Goal: Obtain resource: Download file/media

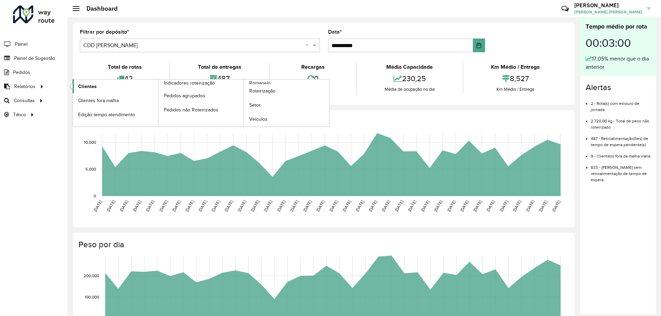
click at [85, 86] on span "Clientes" at bounding box center [87, 86] width 19 height 7
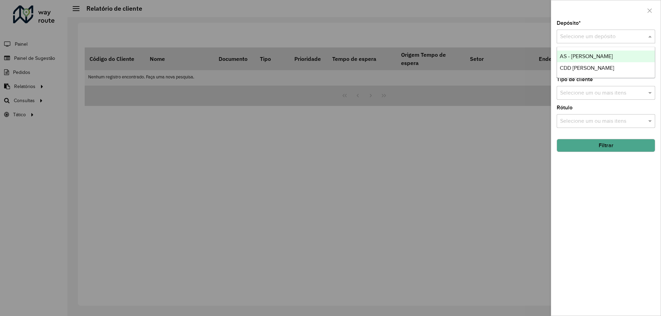
click at [606, 36] on input "text" at bounding box center [599, 37] width 78 height 8
click at [582, 68] on span "CDD [PERSON_NAME]" at bounding box center [586, 68] width 54 height 6
click at [614, 141] on button "Filtrar" at bounding box center [605, 145] width 98 height 13
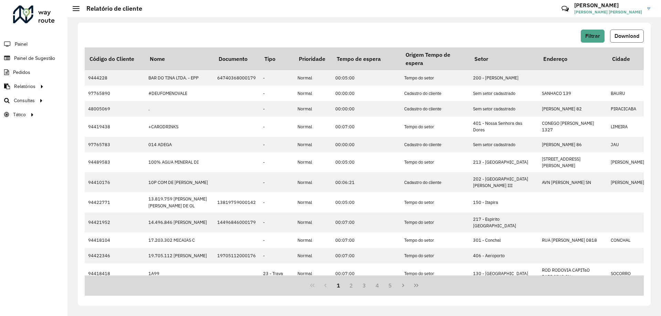
click at [627, 34] on span "Download" at bounding box center [626, 36] width 25 height 6
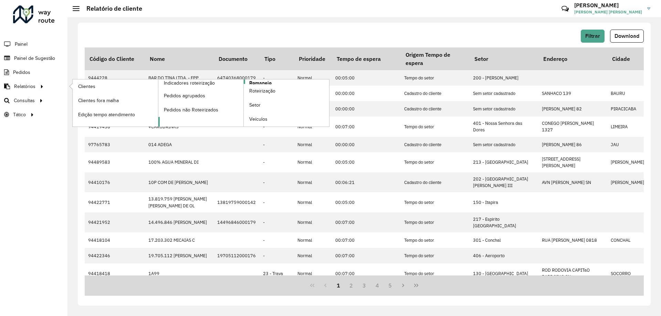
click at [253, 82] on span "Romaneio" at bounding box center [260, 82] width 22 height 7
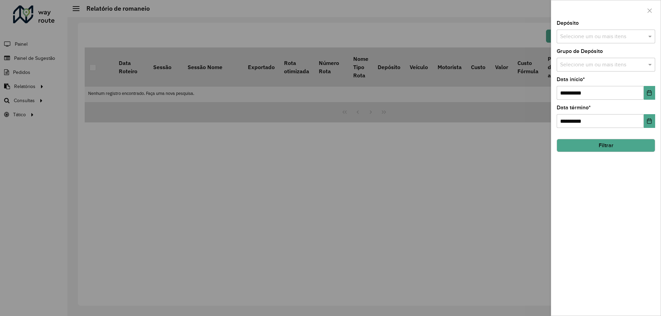
click at [575, 36] on input "text" at bounding box center [602, 37] width 88 height 8
click at [572, 84] on div "CDD [PERSON_NAME]" at bounding box center [606, 83] width 98 height 12
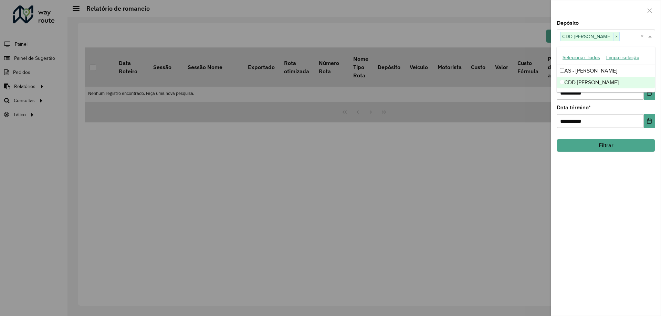
click at [635, 101] on div "**********" at bounding box center [605, 168] width 109 height 295
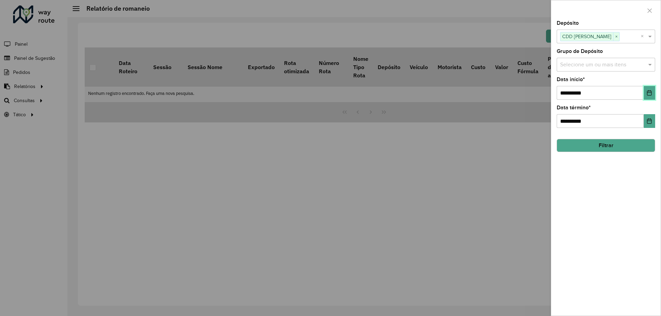
click at [649, 93] on icon "Choose Date" at bounding box center [649, 93] width 4 height 6
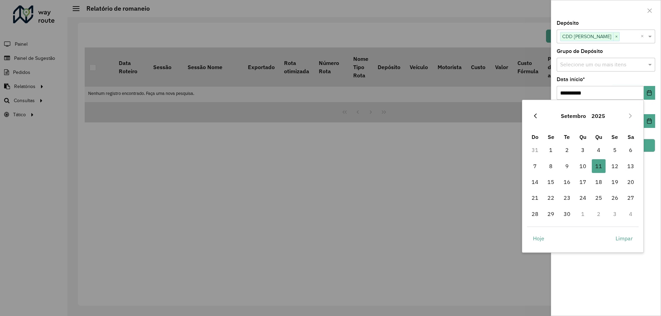
click at [534, 115] on icon "Previous Month" at bounding box center [535, 116] width 6 height 6
click at [628, 113] on icon "Next Month" at bounding box center [630, 116] width 6 height 6
click at [550, 150] on span "1" at bounding box center [551, 150] width 14 height 14
type input "**********"
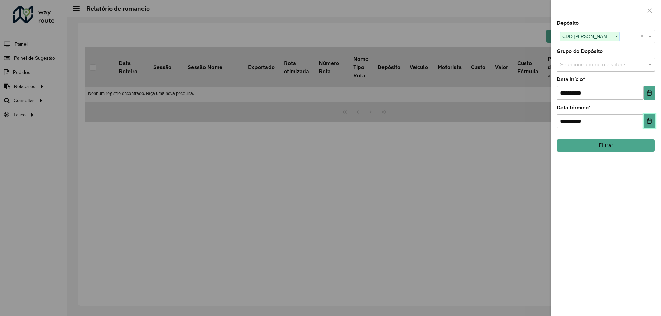
click at [647, 121] on icon "Choose Date" at bounding box center [649, 121] width 4 height 6
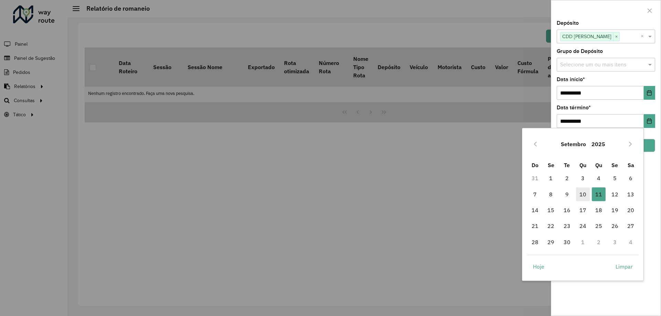
click at [580, 194] on span "10" at bounding box center [583, 195] width 14 height 14
type input "**********"
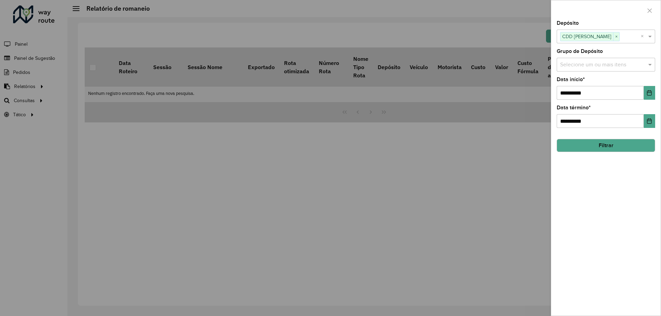
click at [632, 149] on button "Filtrar" at bounding box center [605, 145] width 98 height 13
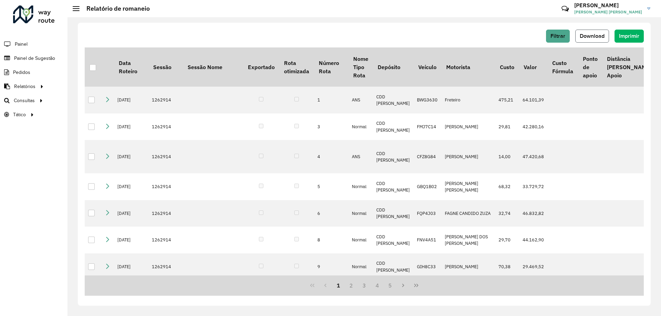
click at [579, 39] on button "Download" at bounding box center [592, 36] width 34 height 13
